Goal: Find specific page/section: Find specific page/section

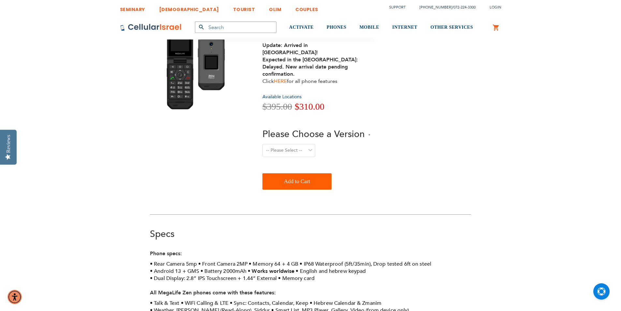
click at [283, 78] on link "HERE" at bounding box center [280, 81] width 13 height 7
